Goal: Find specific fact: Find specific fact

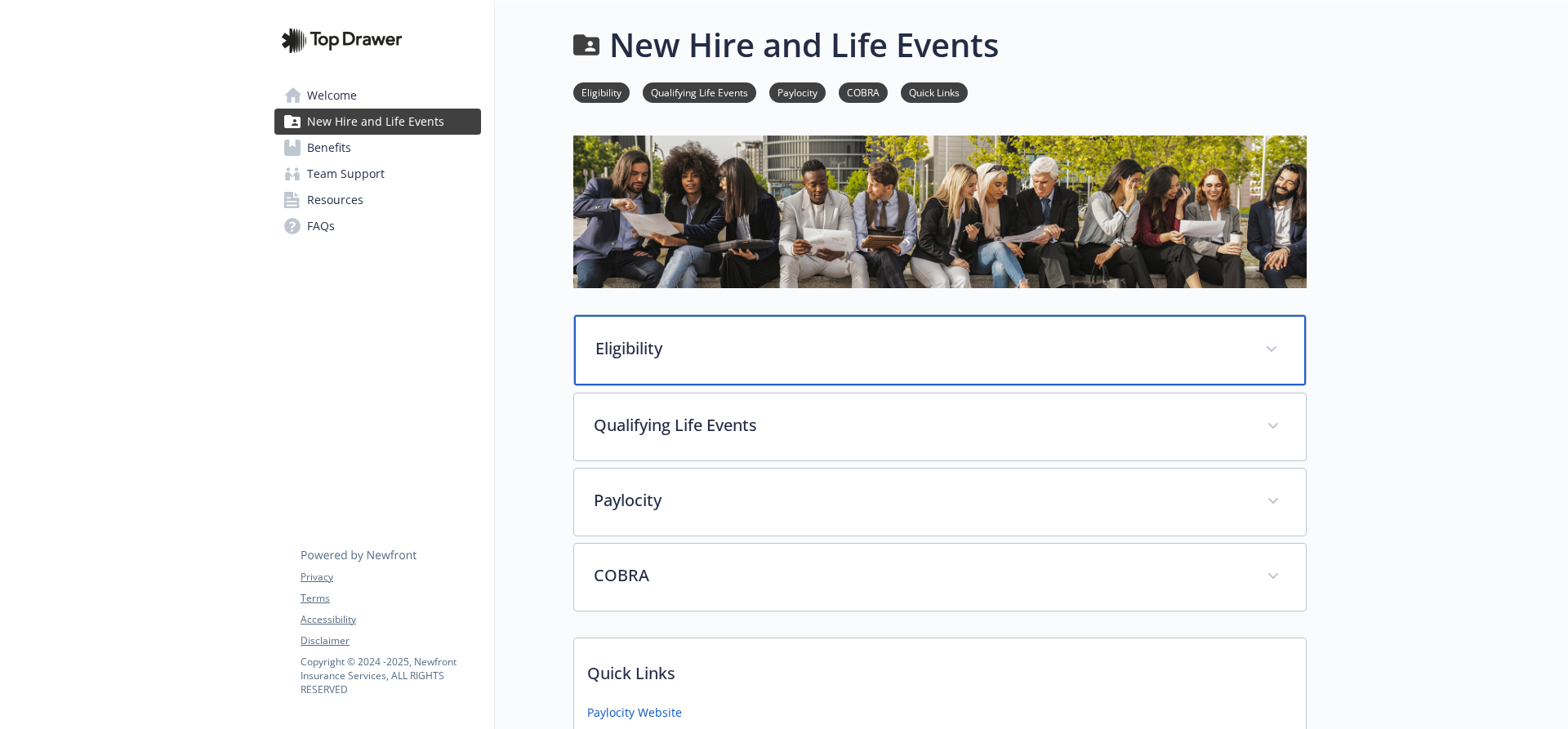
click at [861, 352] on p "Eligibility" at bounding box center [921, 349] width 650 height 25
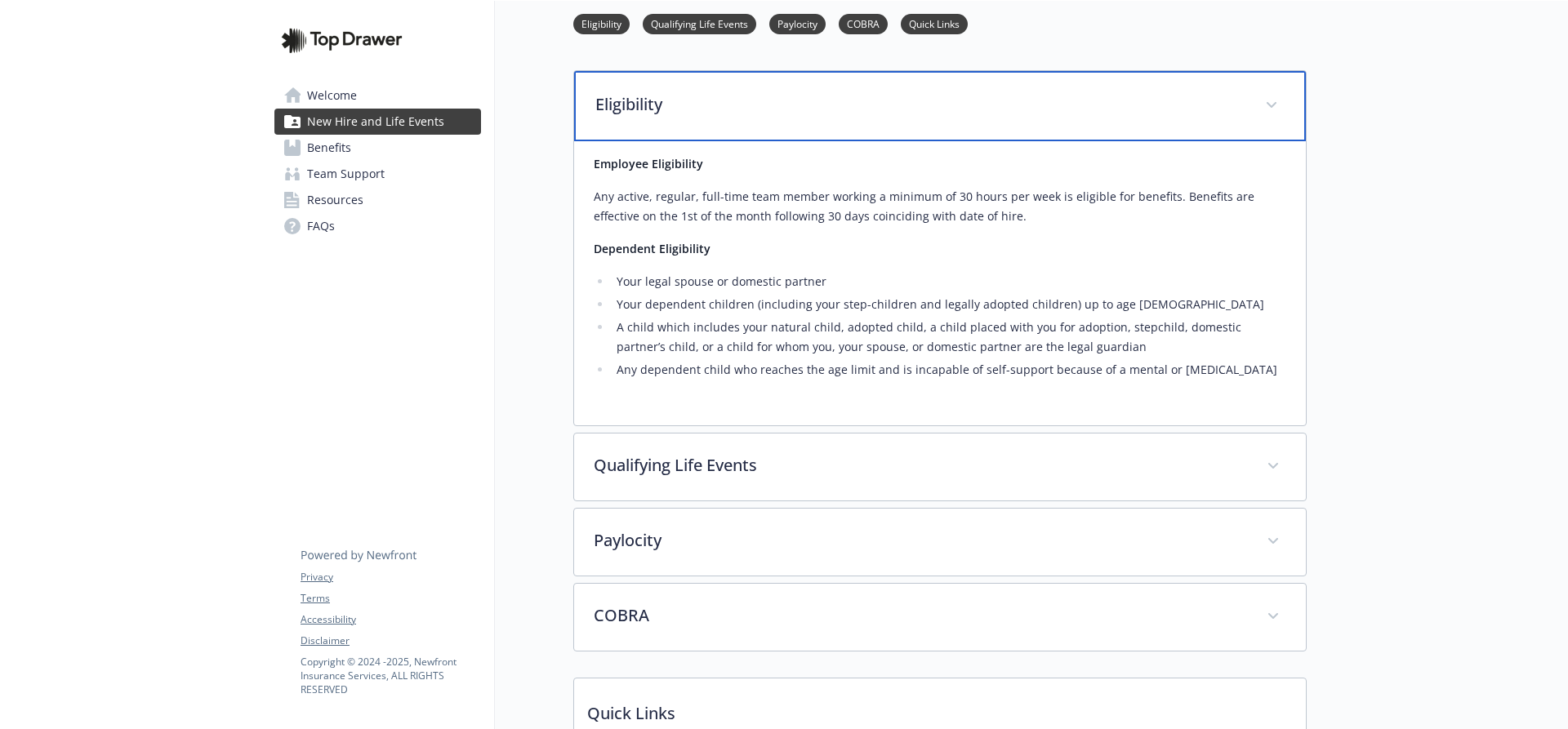
scroll to position [245, 0]
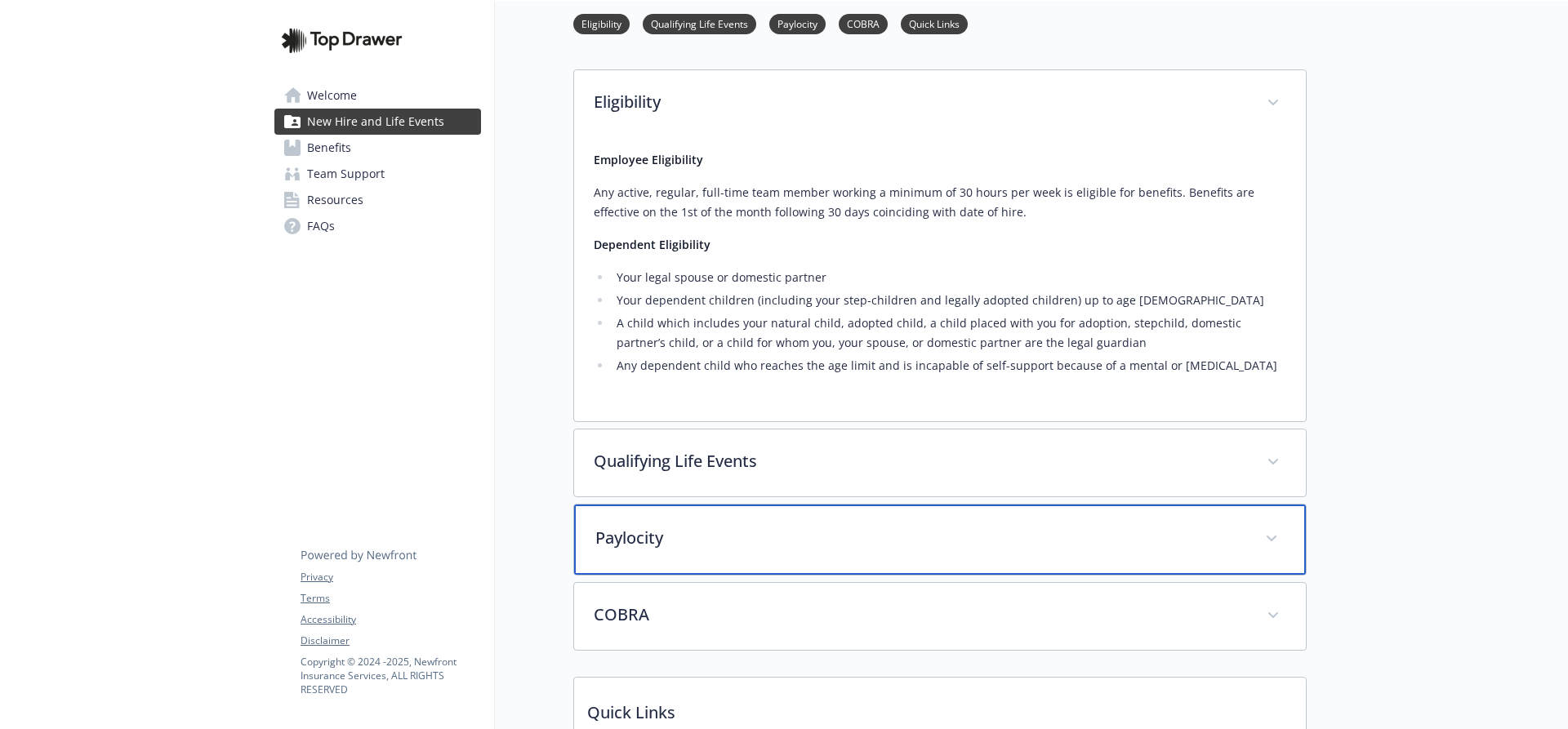
click at [713, 548] on p "Paylocity" at bounding box center [921, 538] width 650 height 25
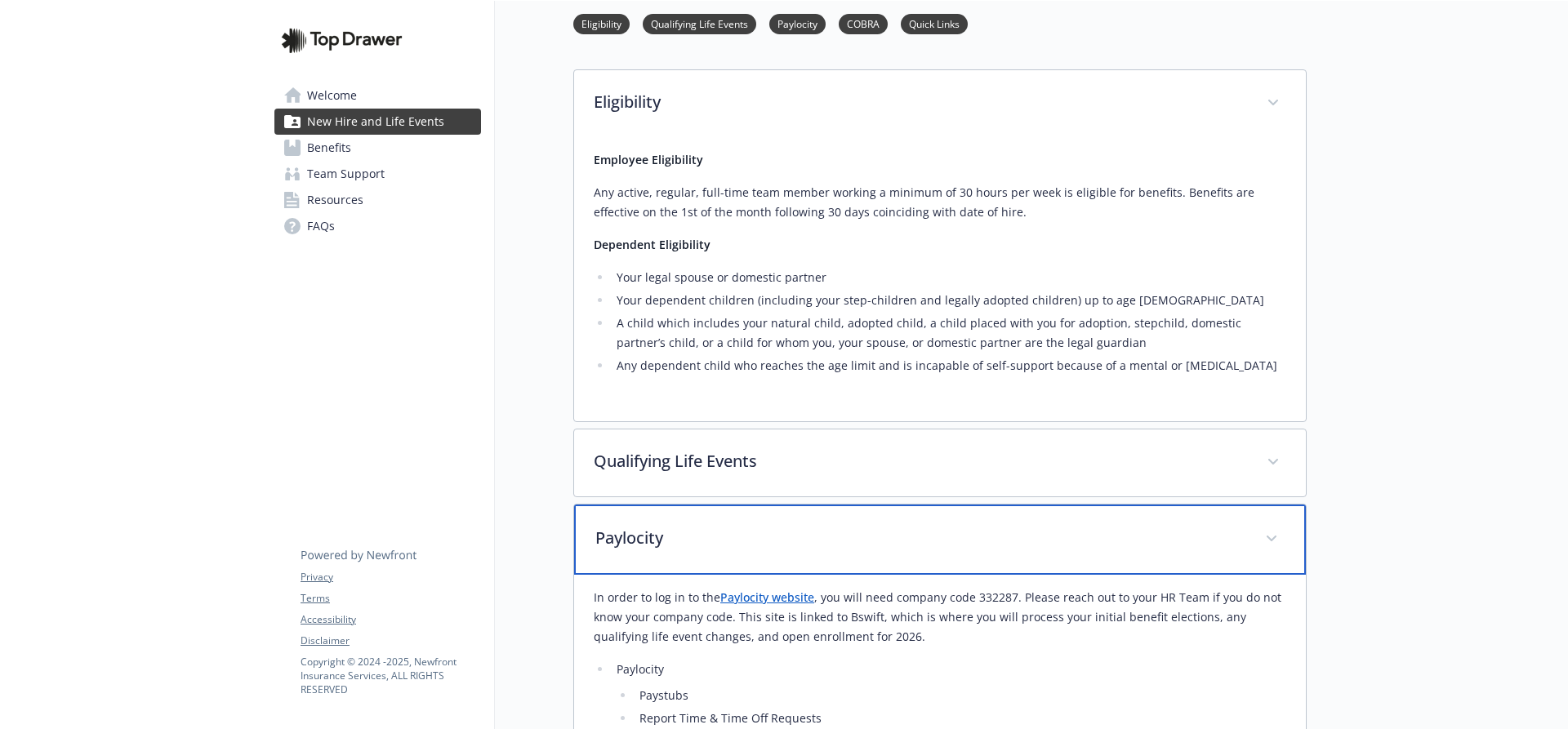
scroll to position [490, 0]
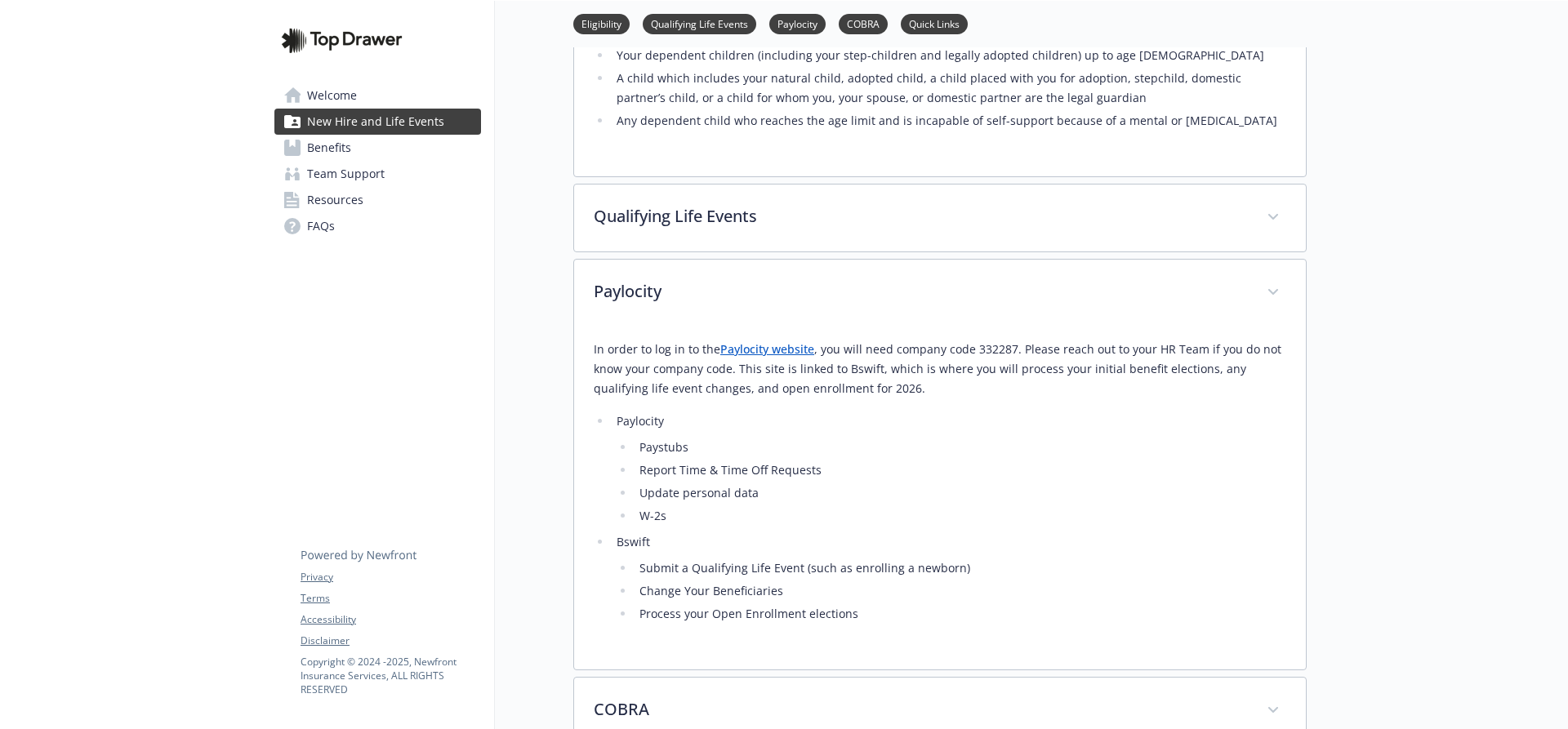
click at [1208, 420] on li "Paylocity Paystubs Report Time & Time Off Requests Update personal data W-2s" at bounding box center [948, 469] width 674 height 114
click at [787, 358] on p "In order to log in to the Paylocity website , you will need company code 332287…" at bounding box center [940, 369] width 693 height 59
click at [781, 350] on link "Paylocity website" at bounding box center [767, 348] width 94 height 16
click at [978, 348] on p "In order to log in to the Paylocity website , you will need company code 332287…" at bounding box center [940, 369] width 693 height 59
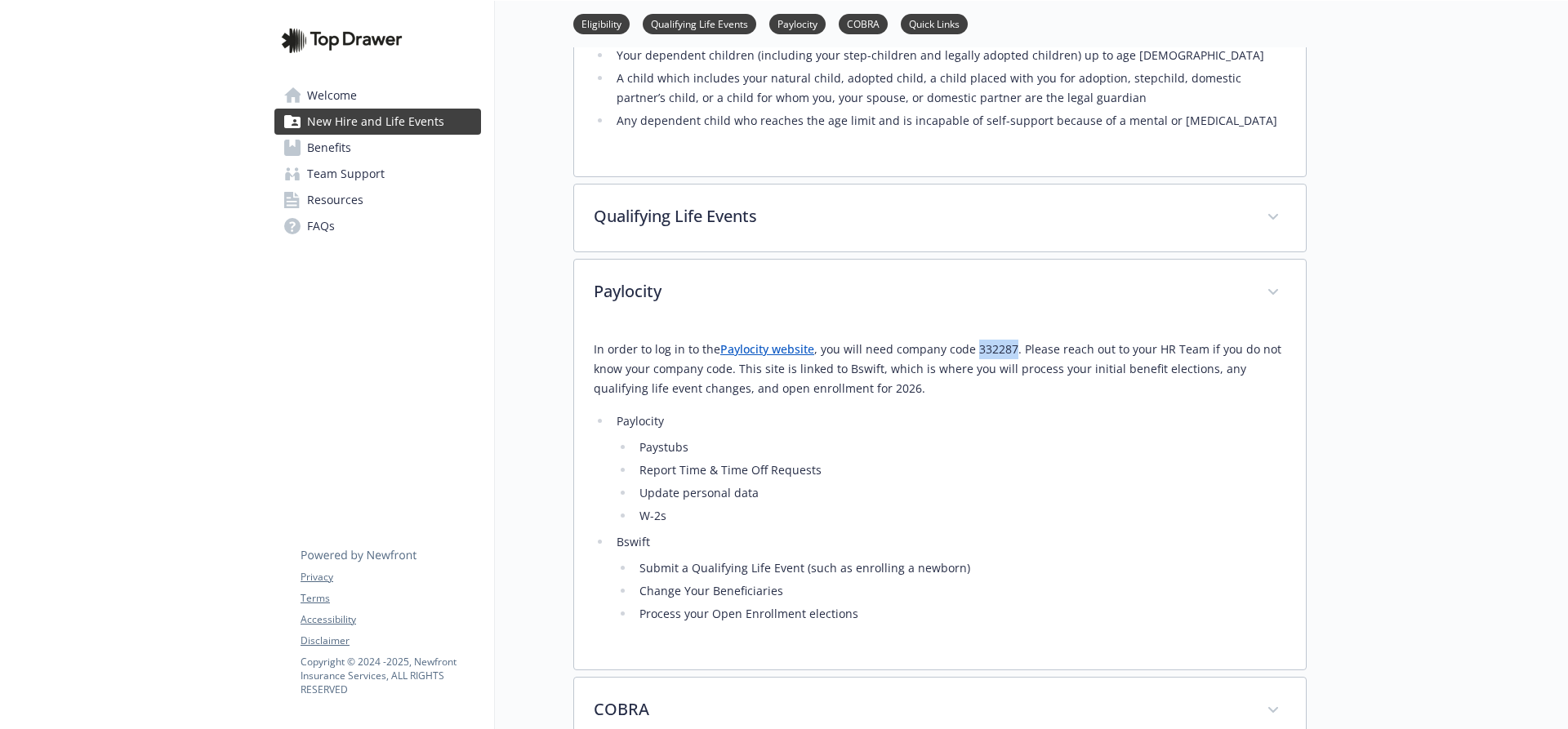
click at [978, 348] on p "In order to log in to the Paylocity website , you will need company code 332287…" at bounding box center [940, 369] width 693 height 59
copy p "332287"
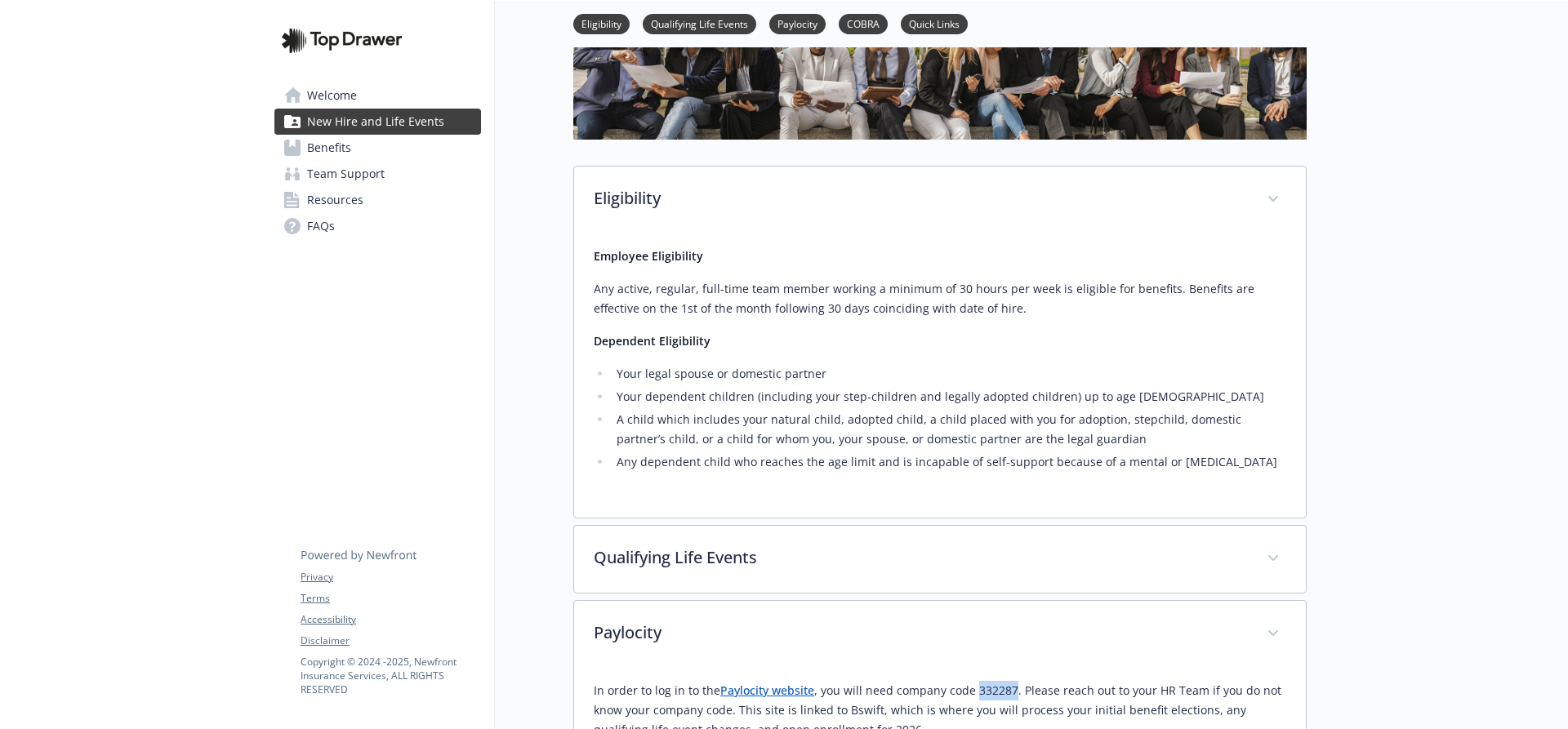
scroll to position [327, 0]
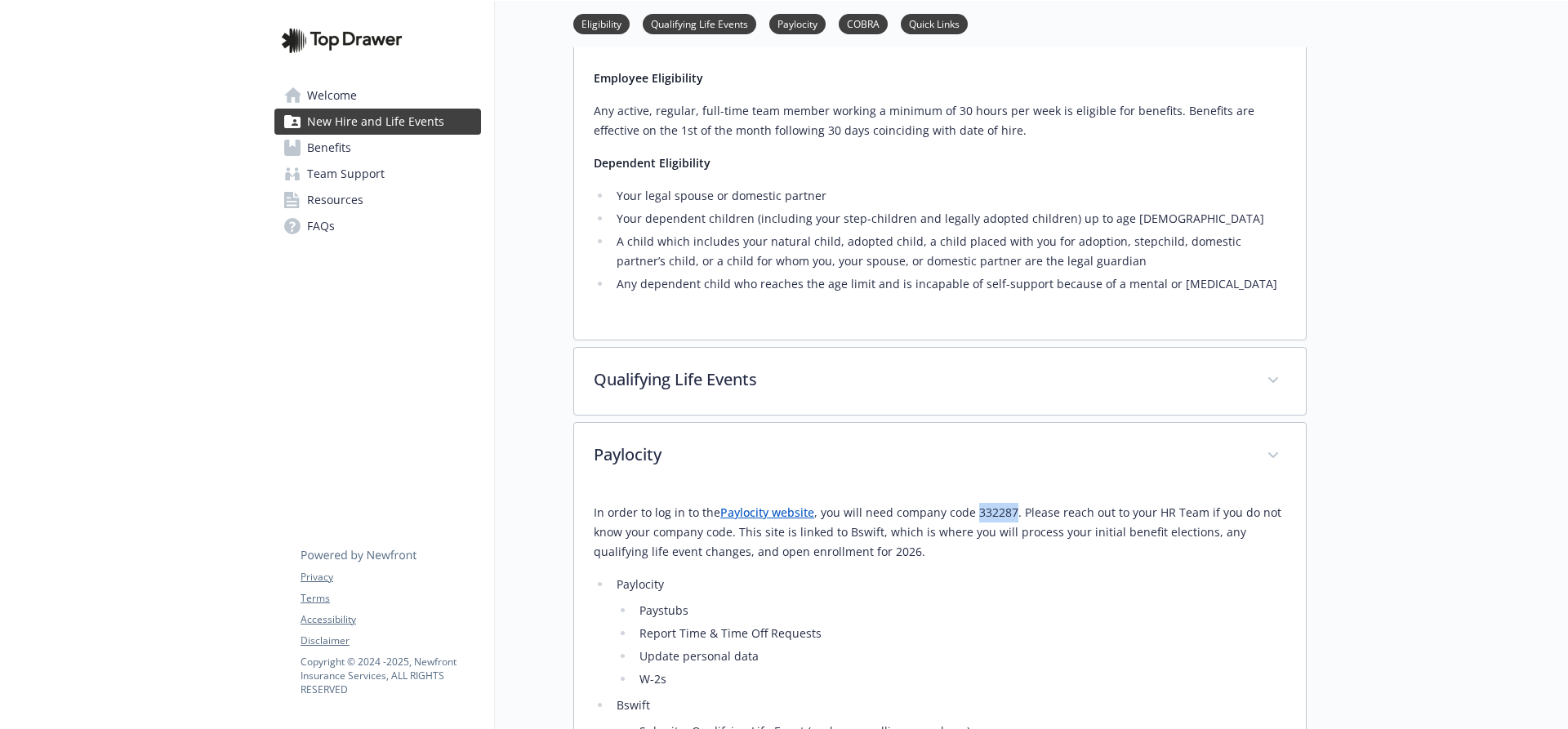
click at [751, 506] on link "Paylocity website" at bounding box center [767, 512] width 94 height 16
click at [931, 625] on li "Report Time & Time Off Requests" at bounding box center [961, 634] width 652 height 20
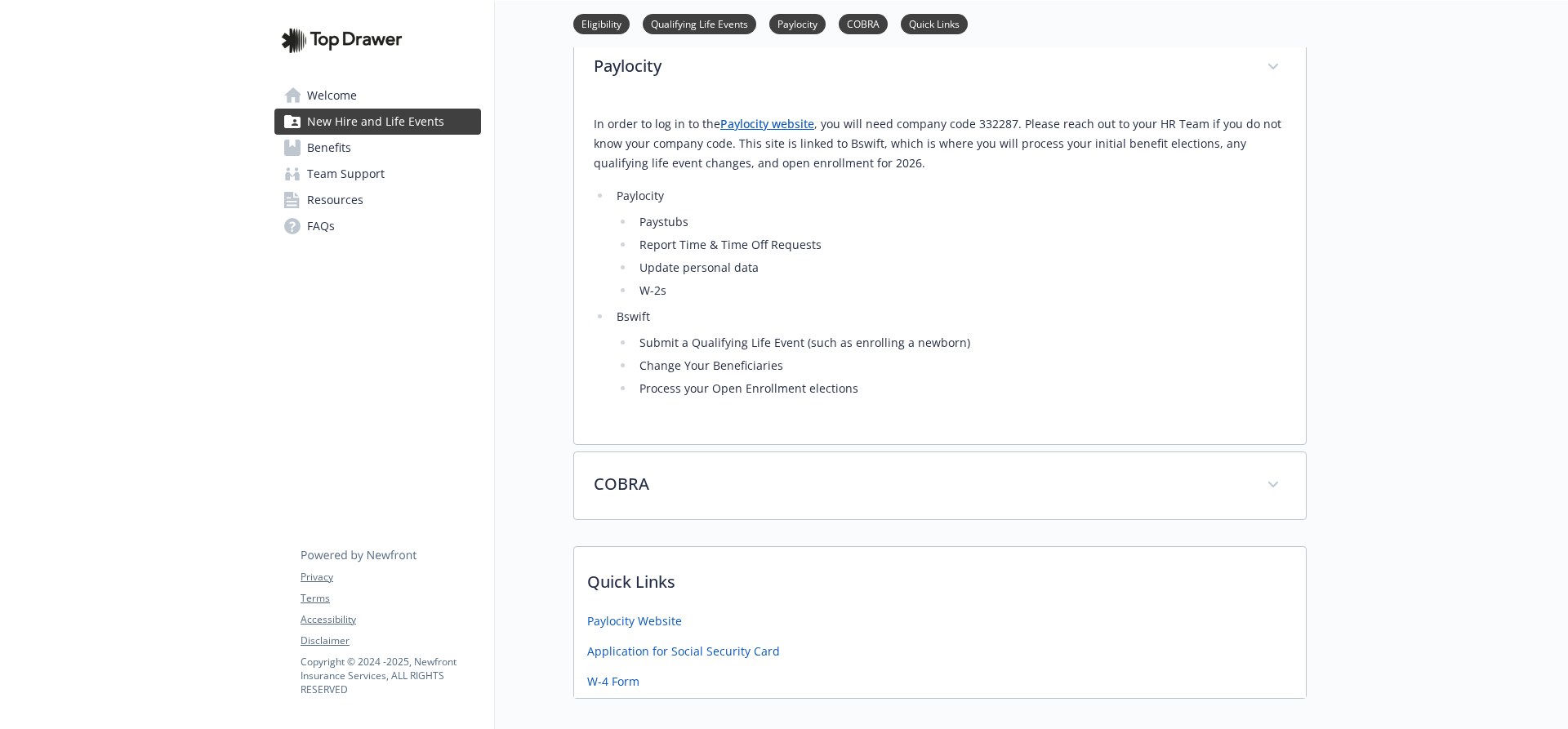
scroll to position [570, 0]
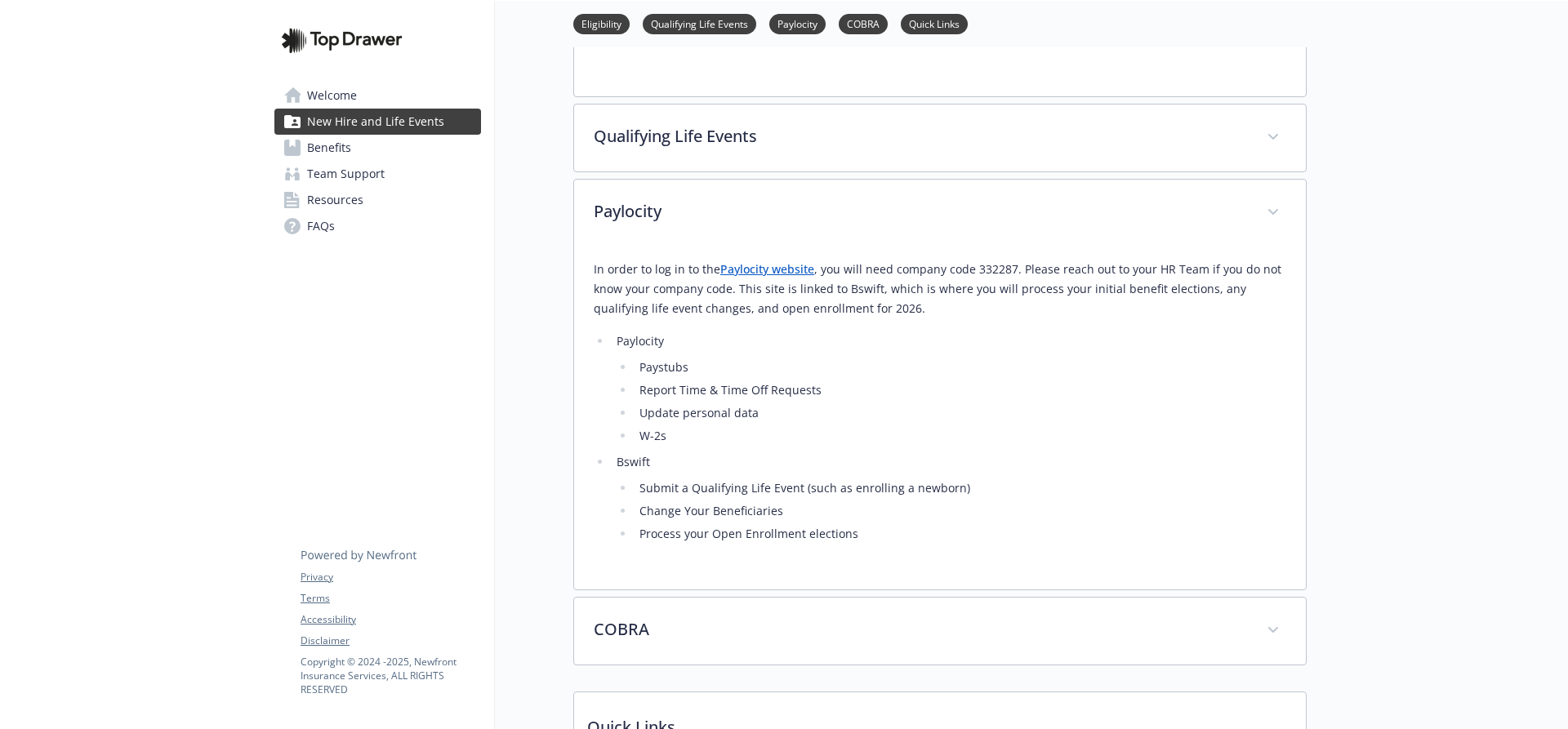
click at [797, 269] on link "Paylocity website" at bounding box center [767, 269] width 94 height 16
drag, startPoint x: 971, startPoint y: 270, endPoint x: 1010, endPoint y: 265, distance: 39.3
click at [1010, 265] on p "In order to log in to the Paylocity website , you will need company code 332287…" at bounding box center [940, 289] width 693 height 59
copy p "332287"
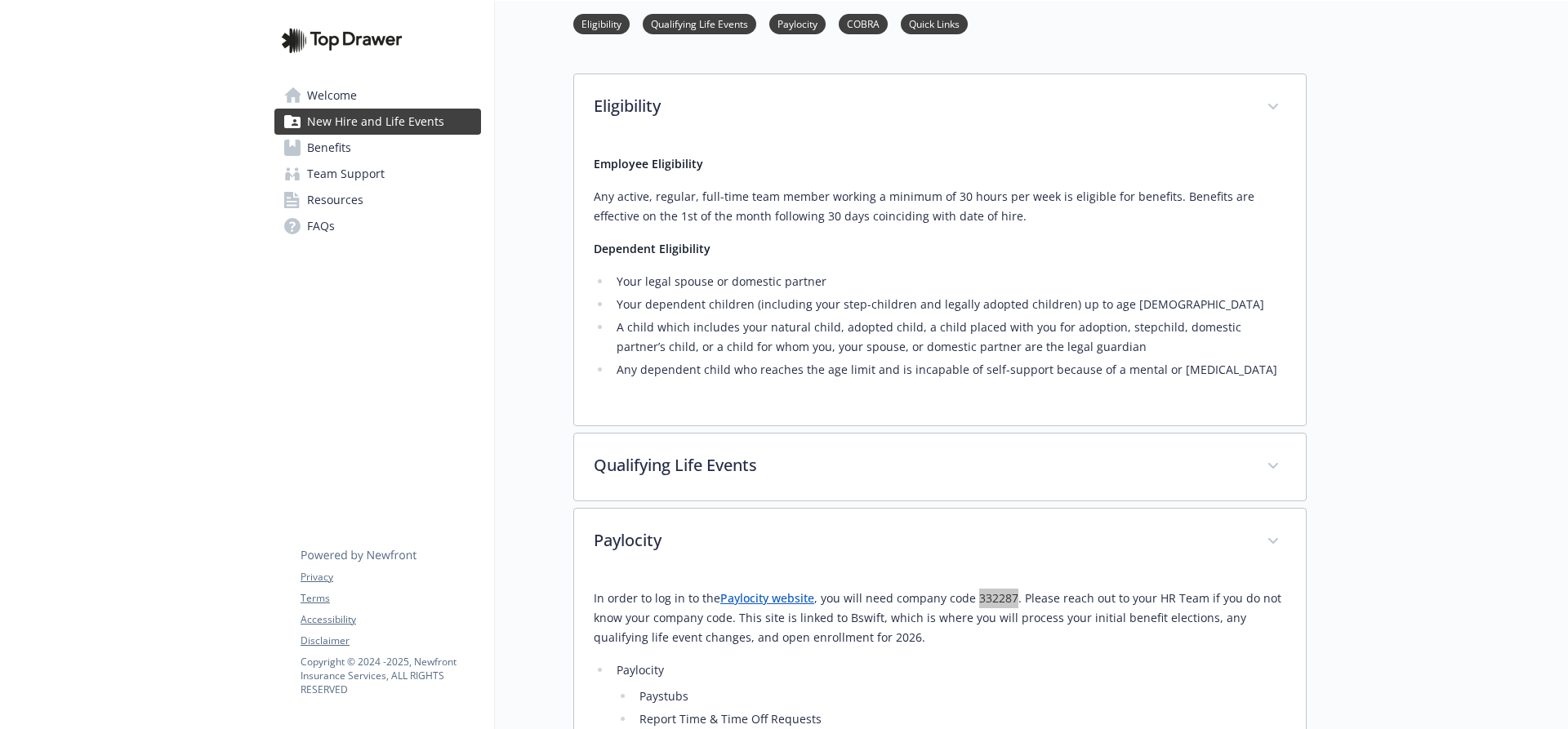
scroll to position [0, 0]
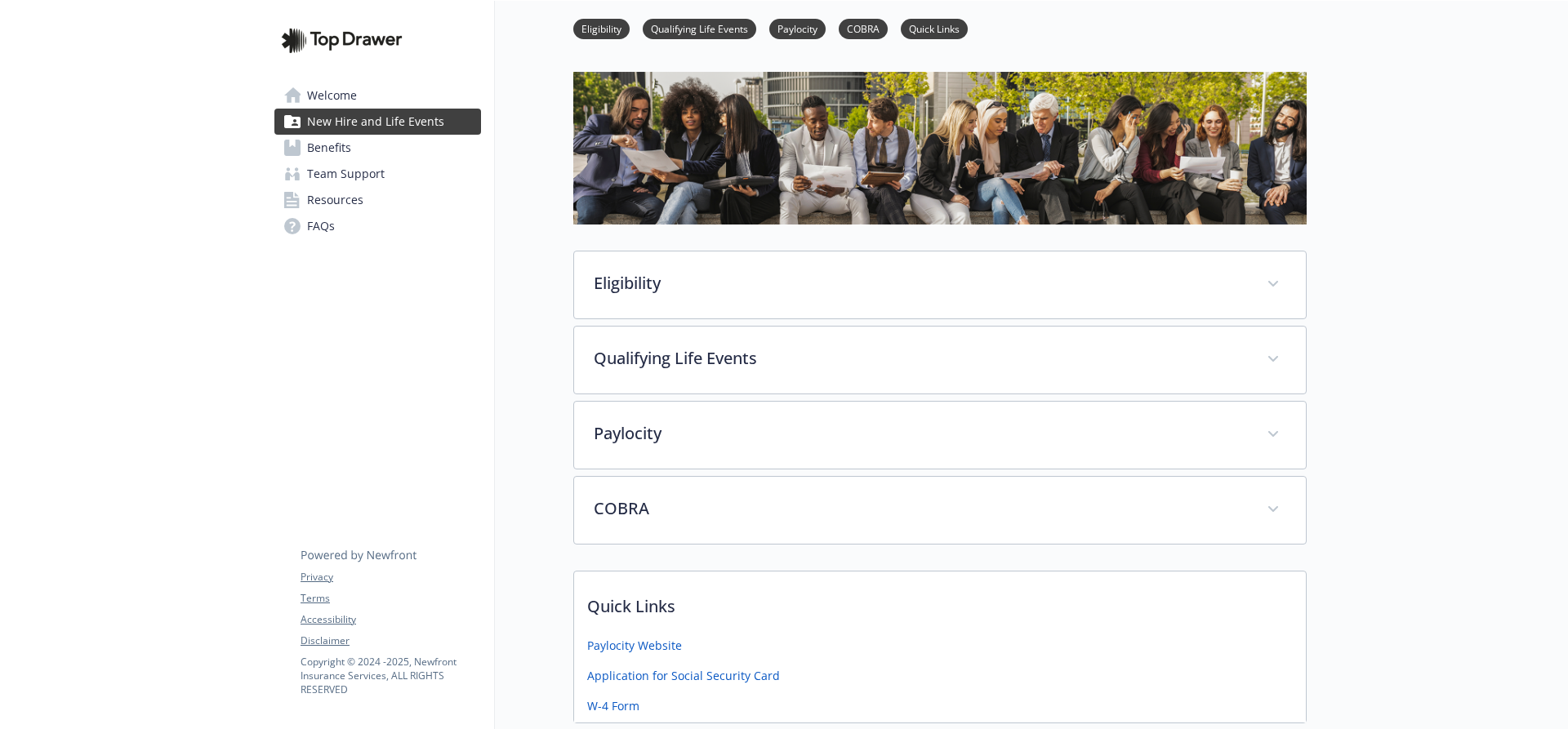
scroll to position [81, 0]
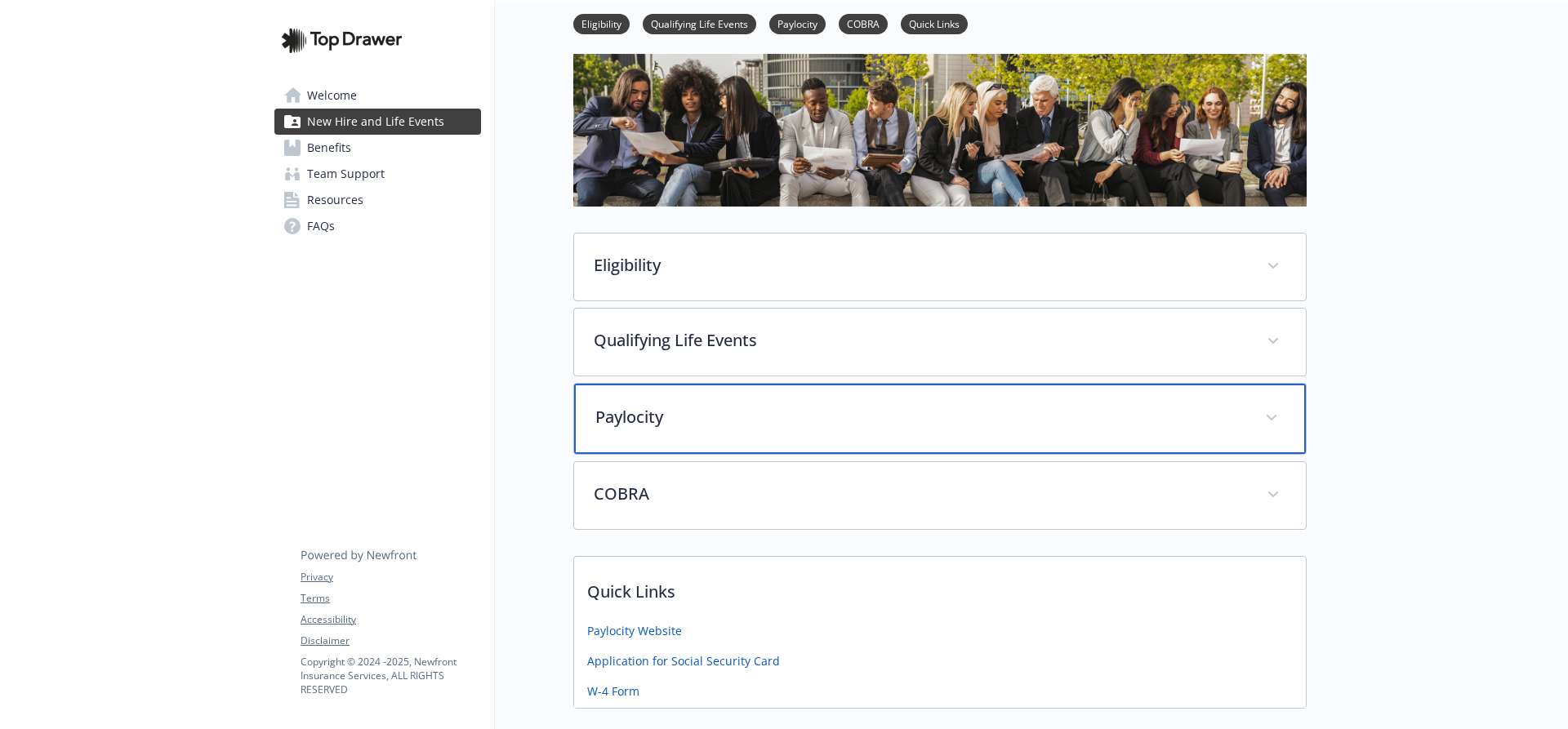
click at [679, 429] on div "Paylocity" at bounding box center [940, 419] width 732 height 70
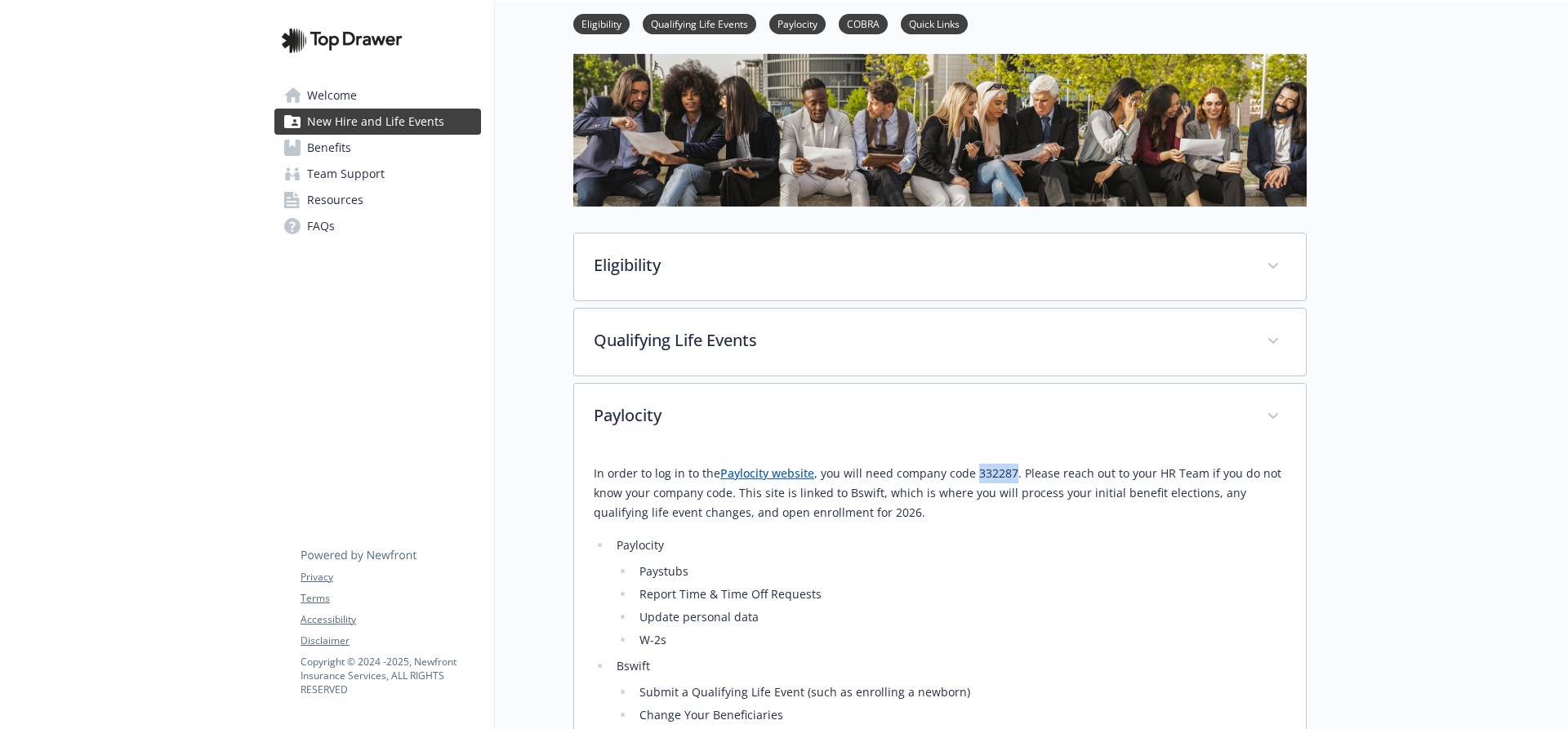
drag, startPoint x: 971, startPoint y: 472, endPoint x: 1013, endPoint y: 475, distance: 42.1
click at [1013, 475] on p "In order to log in to the Paylocity website , you will need company code 332287…" at bounding box center [940, 493] width 693 height 59
copy p "332287"
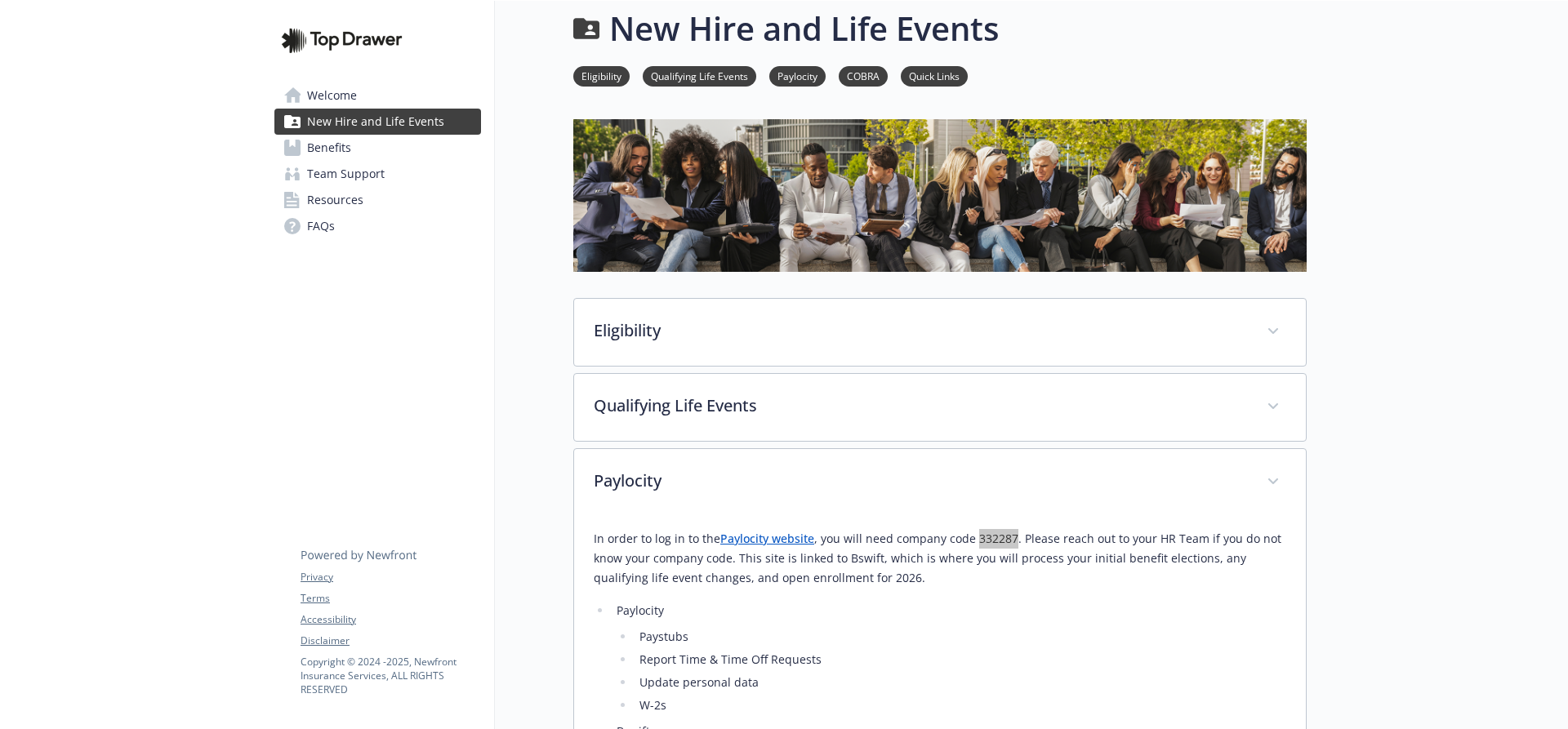
scroll to position [0, 0]
